Goal: Check status: Check status

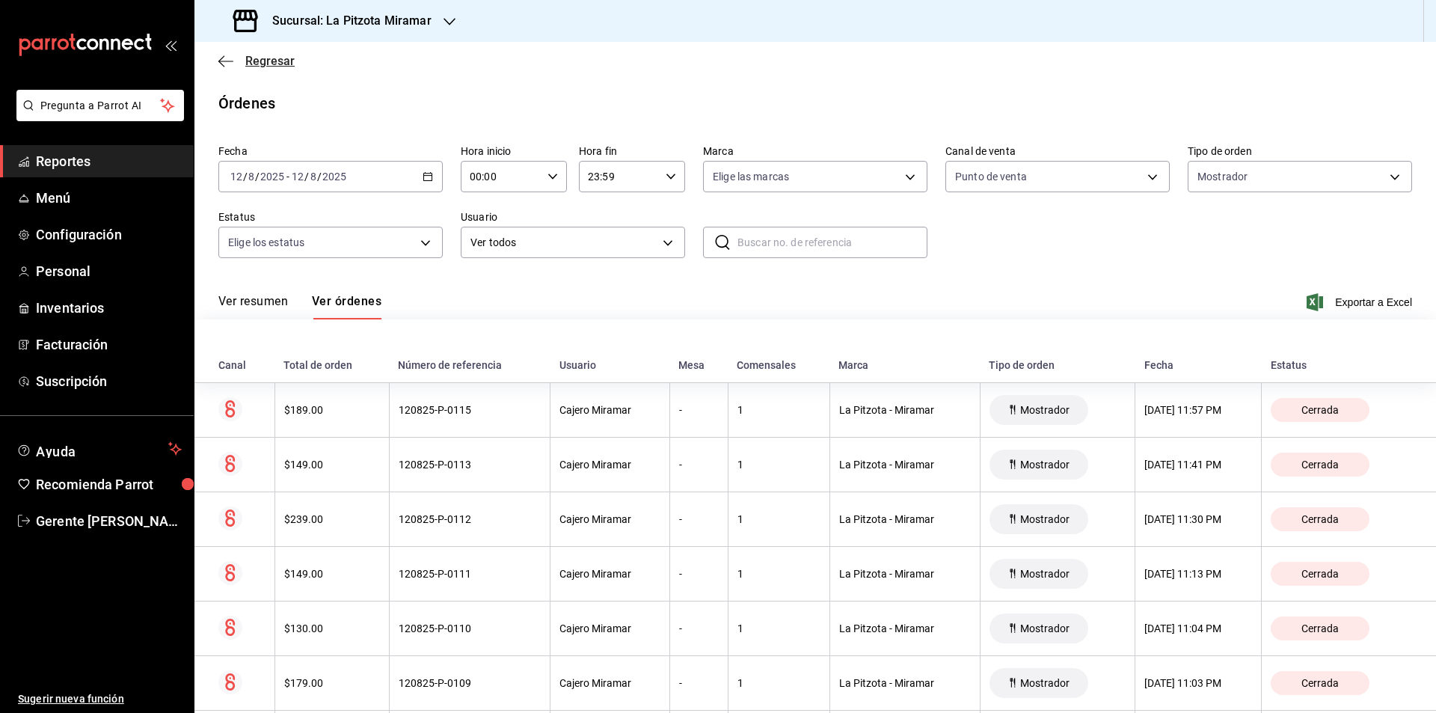
click at [223, 62] on icon "button" at bounding box center [225, 61] width 15 height 13
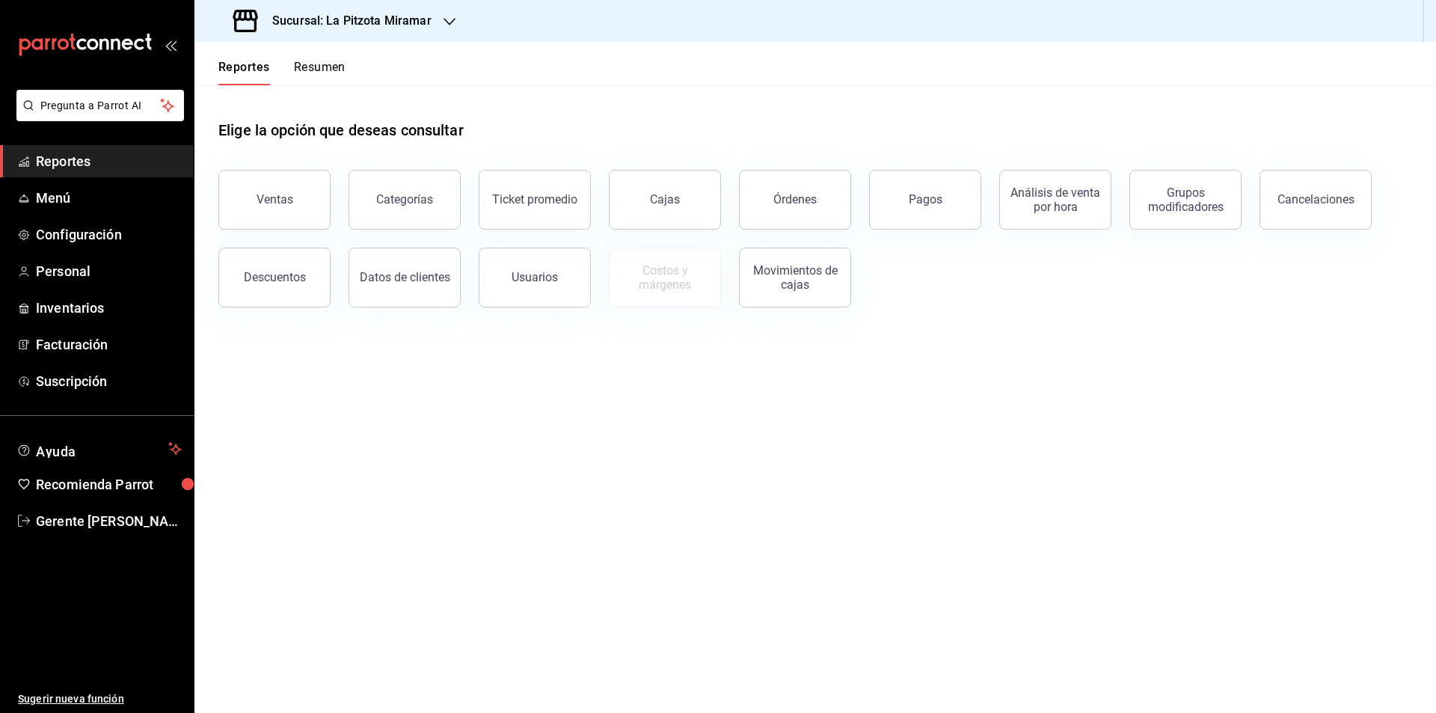
click at [299, 59] on div "Reportes Resumen" at bounding box center [269, 63] width 151 height 43
click at [302, 63] on button "Resumen" at bounding box center [320, 72] width 52 height 25
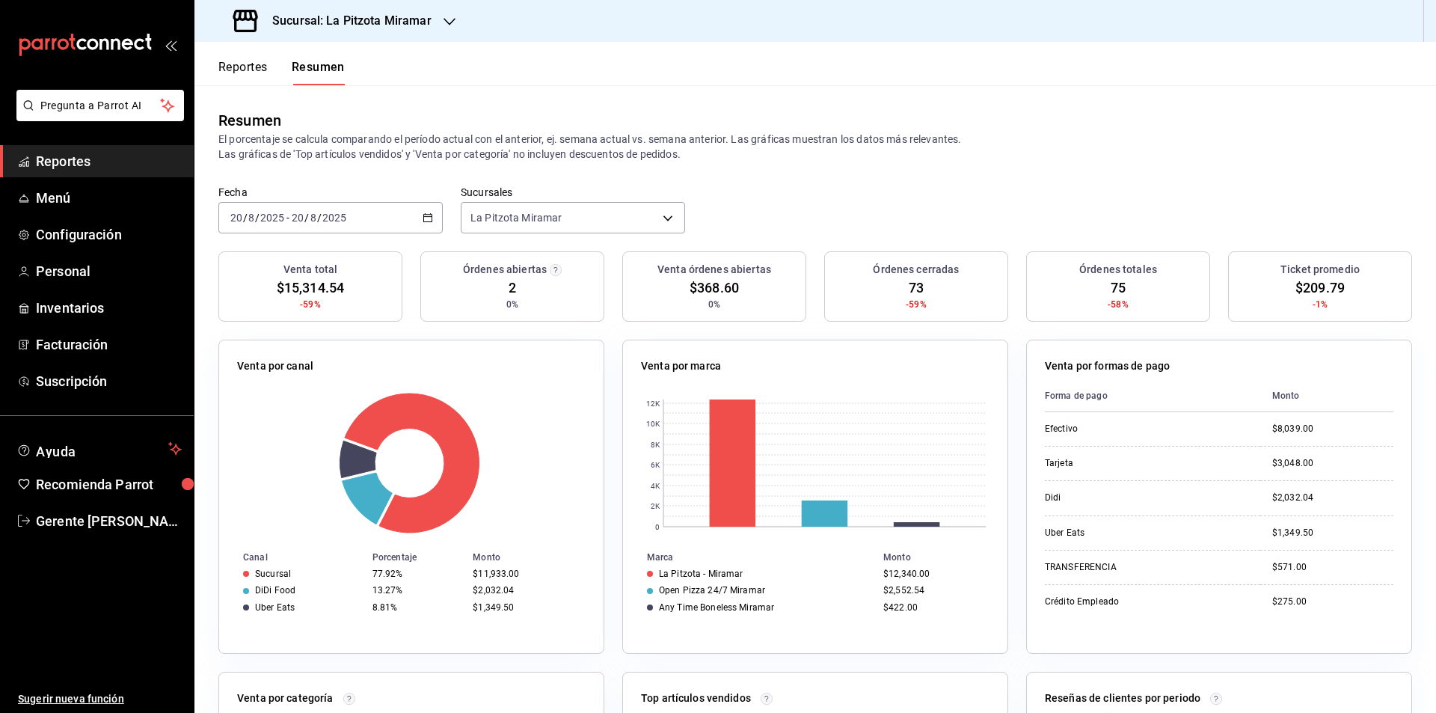
click at [429, 213] on icon "button" at bounding box center [428, 217] width 10 height 10
click at [310, 423] on li "Rango de fechas" at bounding box center [289, 431] width 140 height 34
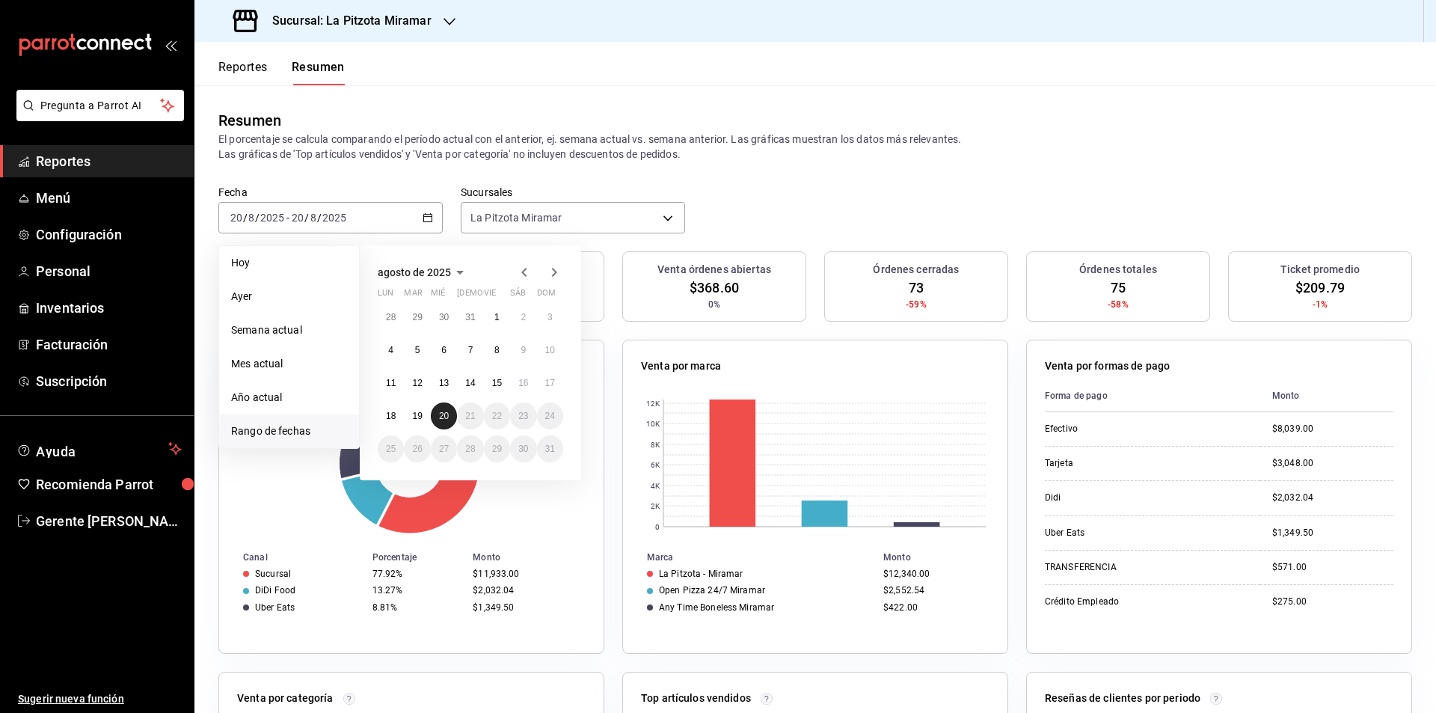
click at [450, 408] on button "20" at bounding box center [444, 415] width 26 height 27
